Goal: Transaction & Acquisition: Book appointment/travel/reservation

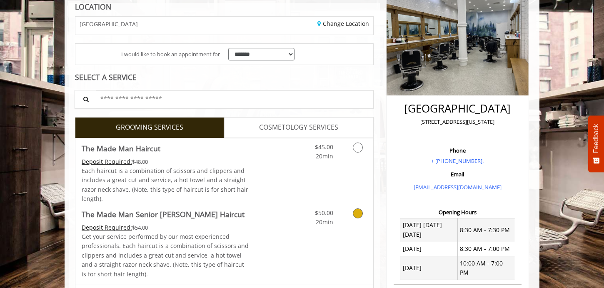
scroll to position [157, 0]
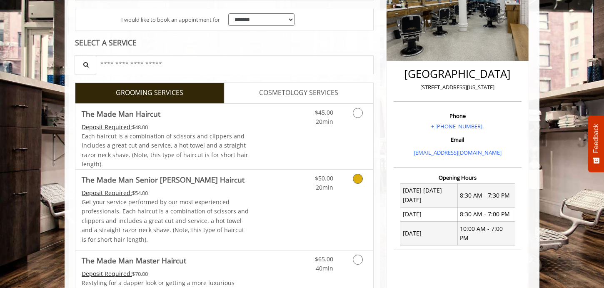
click at [354, 182] on icon "Grooming services" at bounding box center [358, 179] width 10 height 10
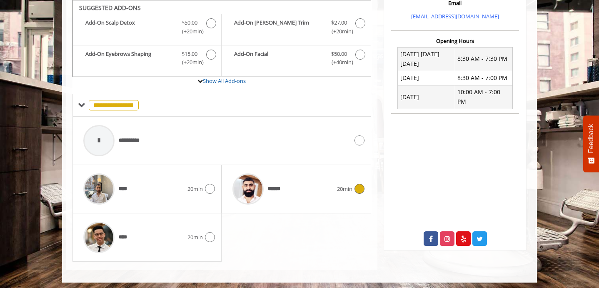
scroll to position [295, 0]
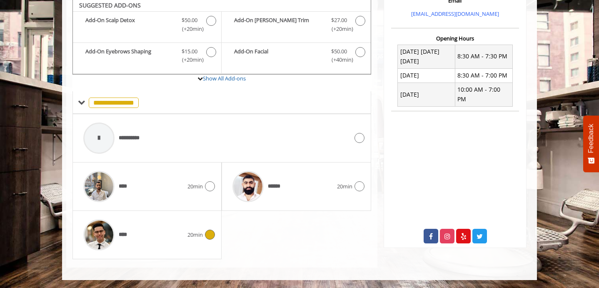
click at [186, 239] on div "****" at bounding box center [133, 235] width 108 height 40
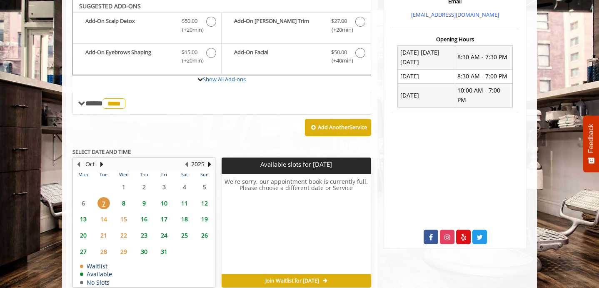
scroll to position [293, 0]
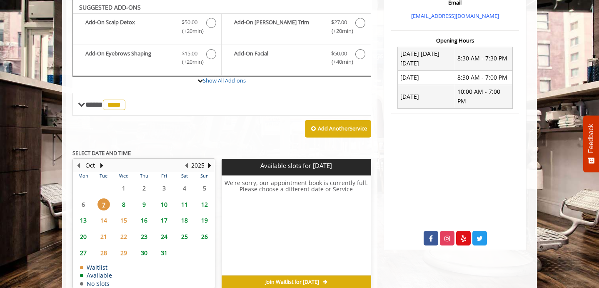
click at [123, 205] on span "8" at bounding box center [123, 204] width 12 height 12
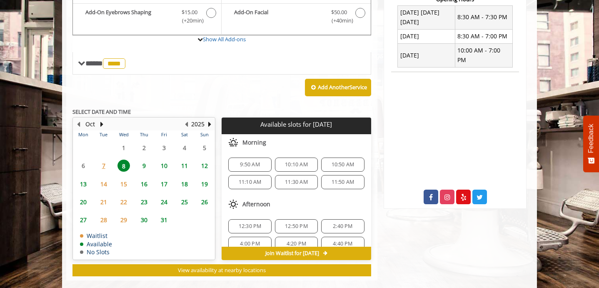
scroll to position [347, 0]
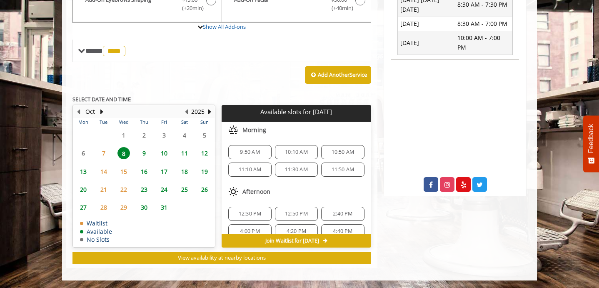
click at [104, 153] on span "7" at bounding box center [103, 153] width 12 height 12
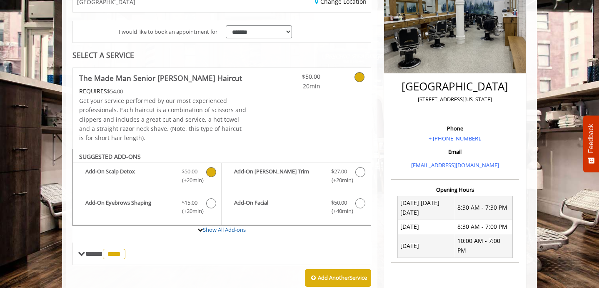
scroll to position [115, 0]
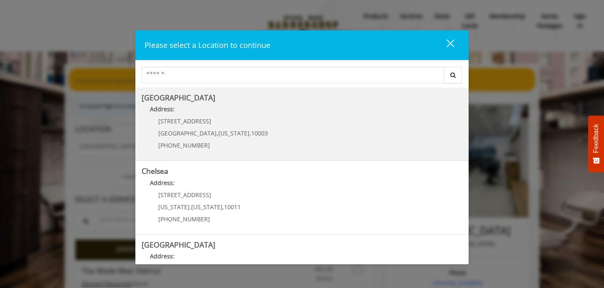
click at [251, 110] on Village "Address:" at bounding box center [302, 110] width 321 height 13
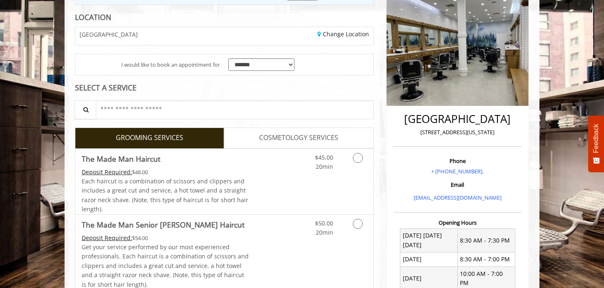
scroll to position [192, 0]
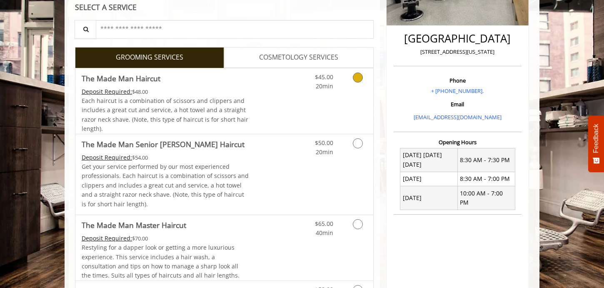
click at [358, 82] on icon "Grooming services" at bounding box center [358, 77] width 10 height 10
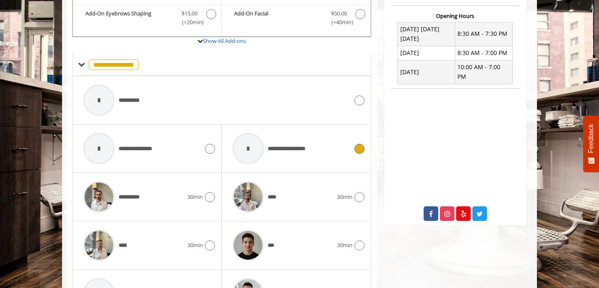
scroll to position [318, 0]
